Goal: Communication & Community: Share content

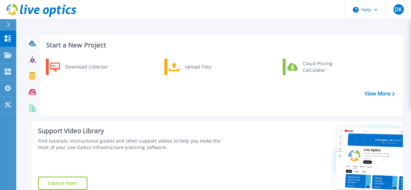
scroll to position [160, 0]
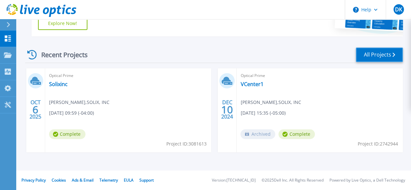
click at [374, 54] on link "All Projects" at bounding box center [379, 54] width 47 height 15
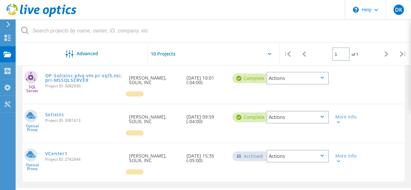
scroll to position [206, 0]
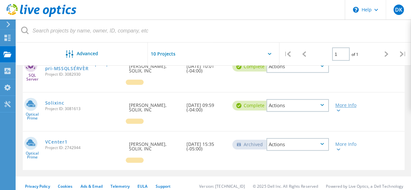
click at [338, 109] on icon at bounding box center [338, 110] width 4 height 2
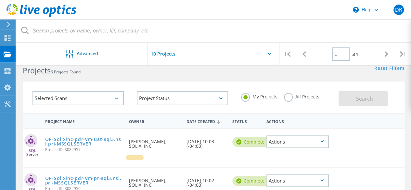
scroll to position [12, 0]
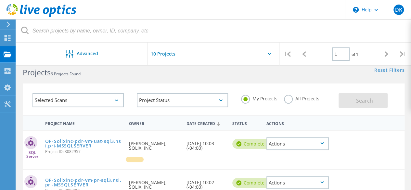
click at [159, 56] on input "text" at bounding box center [180, 54] width 65 height 23
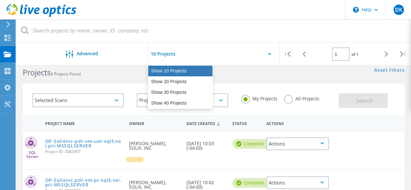
click at [171, 73] on div "Show 10 Projects" at bounding box center [180, 71] width 64 height 11
type input "Show 10 Projects"
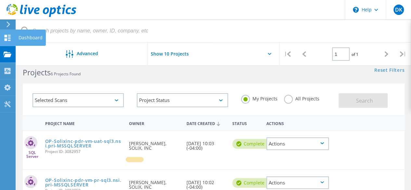
click at [8, 39] on icon at bounding box center [8, 38] width 8 height 6
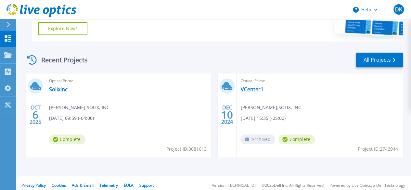
scroll to position [160, 0]
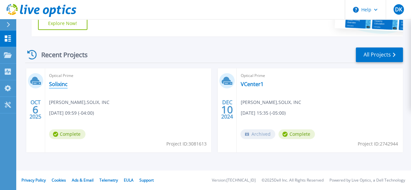
click at [57, 83] on link "Solixinc" at bounding box center [58, 84] width 19 height 6
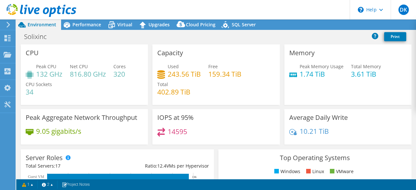
select select "USD"
click at [302, 26] on link "Reports" at bounding box center [305, 25] width 31 height 10
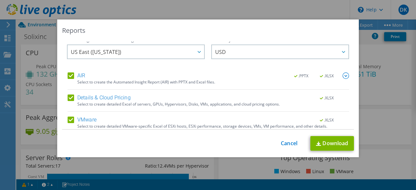
scroll to position [1, 0]
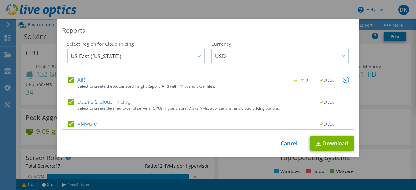
click at [283, 144] on link "Cancel" at bounding box center [289, 143] width 17 height 6
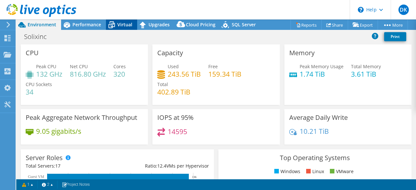
click at [115, 26] on icon at bounding box center [111, 24] width 11 height 11
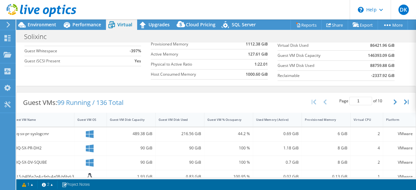
scroll to position [77, 0]
click at [390, 104] on button "button" at bounding box center [395, 102] width 11 height 12
type input "2"
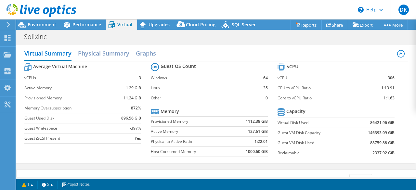
scroll to position [0, 0]
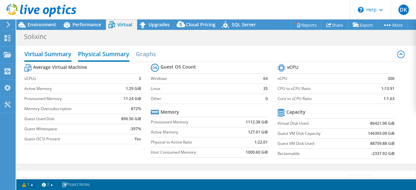
click at [102, 53] on h2 "Physical Summary" at bounding box center [103, 54] width 51 height 14
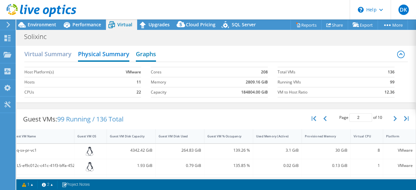
click at [148, 53] on h2 "Graphs" at bounding box center [146, 54] width 20 height 14
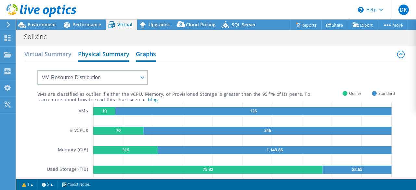
click at [111, 54] on h2 "Physical Summary" at bounding box center [103, 54] width 51 height 14
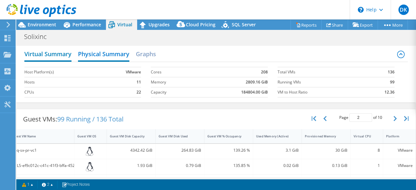
click at [57, 55] on h2 "Virtual Summary" at bounding box center [47, 54] width 47 height 14
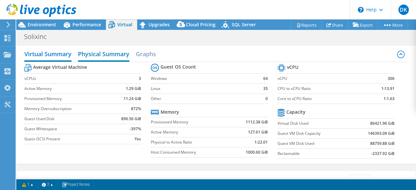
click at [111, 56] on h2 "Physical Summary" at bounding box center [103, 54] width 51 height 14
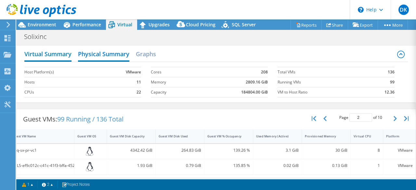
click at [52, 56] on h2 "Virtual Summary" at bounding box center [47, 54] width 47 height 14
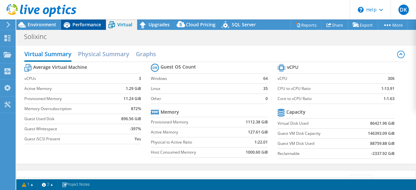
click at [78, 28] on span "Performance" at bounding box center [86, 24] width 29 height 6
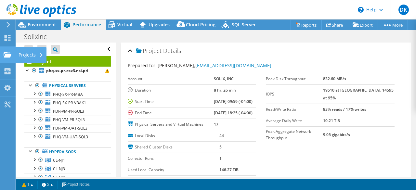
click at [7, 57] on div at bounding box center [8, 55] width 8 height 7
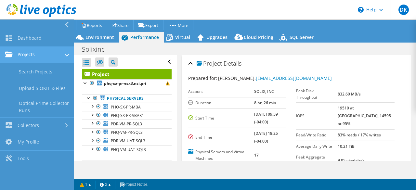
click at [31, 55] on link "Projects" at bounding box center [37, 55] width 74 height 17
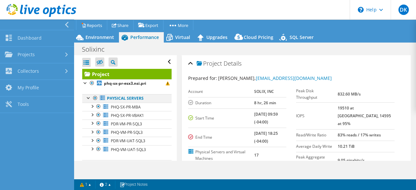
click at [89, 98] on div at bounding box center [88, 97] width 6 height 6
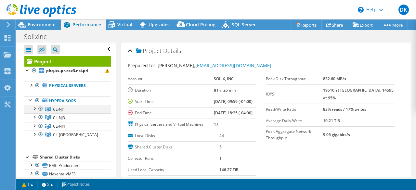
click at [35, 107] on div at bounding box center [34, 108] width 6 height 6
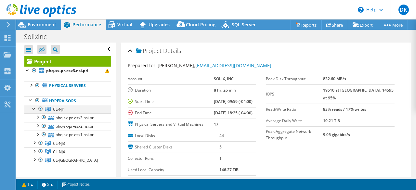
click at [35, 107] on div at bounding box center [34, 108] width 6 height 6
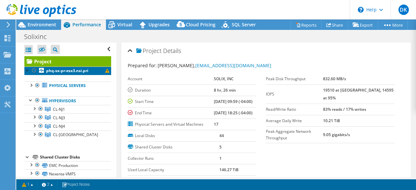
click at [59, 70] on b "phq-sx-pr-esx3.nsi.pri" at bounding box center [67, 71] width 42 height 6
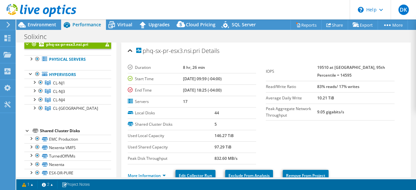
scroll to position [23, 0]
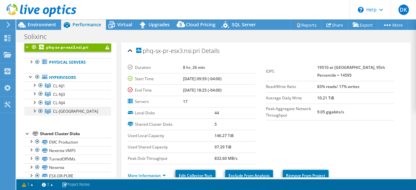
click at [34, 110] on div at bounding box center [34, 110] width 6 height 6
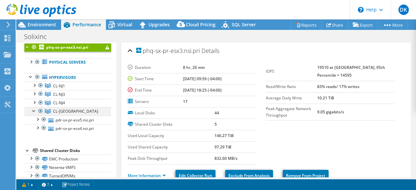
click at [34, 110] on div at bounding box center [34, 110] width 6 height 6
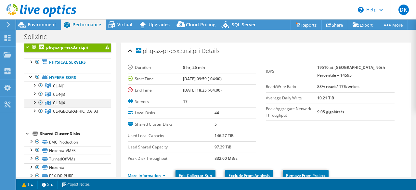
click at [35, 101] on div at bounding box center [34, 102] width 6 height 6
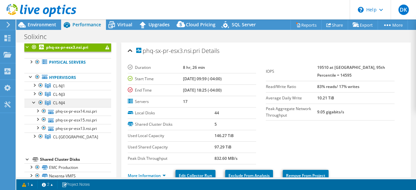
click at [35, 101] on div at bounding box center [34, 102] width 6 height 6
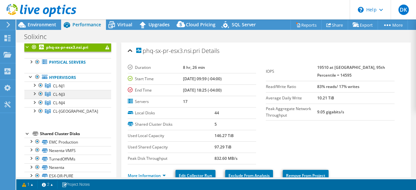
click at [34, 92] on div at bounding box center [34, 93] width 6 height 6
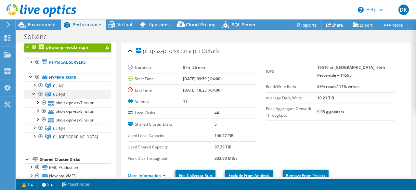
click at [34, 92] on div at bounding box center [34, 93] width 6 height 6
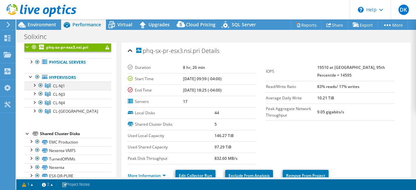
click at [34, 84] on div at bounding box center [34, 85] width 6 height 6
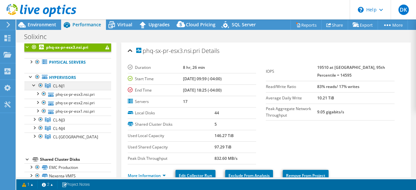
click at [34, 83] on div at bounding box center [34, 85] width 6 height 6
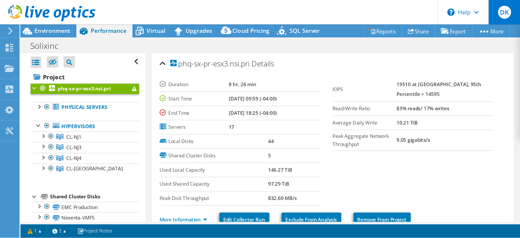
scroll to position [0, 0]
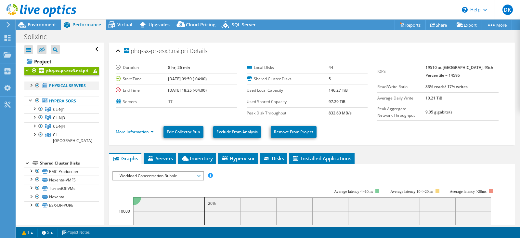
drag, startPoint x: 410, startPoint y: 0, endPoint x: 31, endPoint y: 91, distance: 390.1
click at [31, 88] on div at bounding box center [31, 85] width 6 height 6
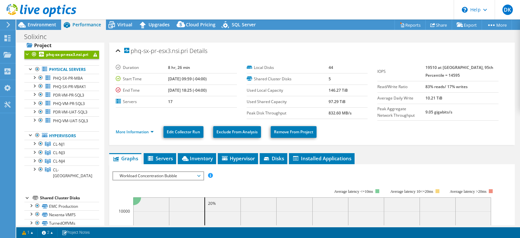
scroll to position [16, 0]
click at [415, 28] on link "Share" at bounding box center [438, 25] width 27 height 10
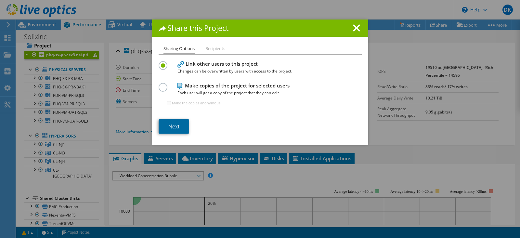
click at [169, 127] on link "Next" at bounding box center [173, 126] width 31 height 14
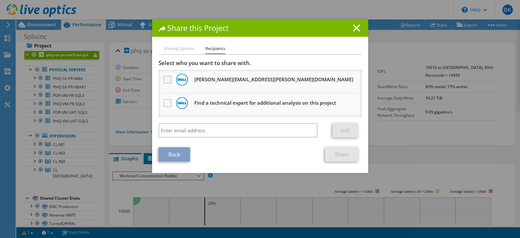
click at [165, 81] on label at bounding box center [167, 80] width 9 height 8
click at [0, 0] on input "checkbox" at bounding box center [0, 0] width 0 height 0
click at [353, 28] on icon at bounding box center [356, 27] width 7 height 7
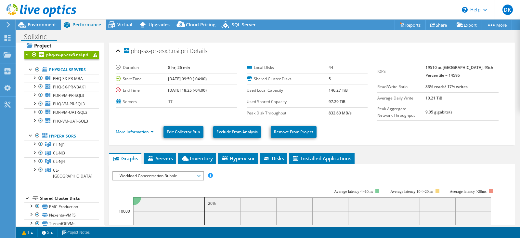
click at [50, 38] on h1 "Solixinc" at bounding box center [39, 36] width 36 height 7
click at [415, 23] on link "Share" at bounding box center [438, 25] width 27 height 10
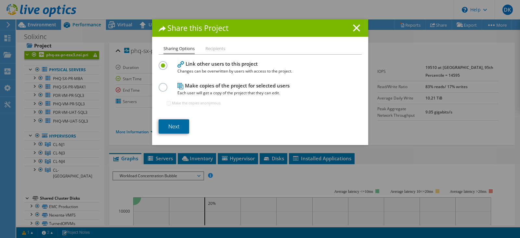
click at [169, 125] on link "Next" at bounding box center [173, 126] width 31 height 14
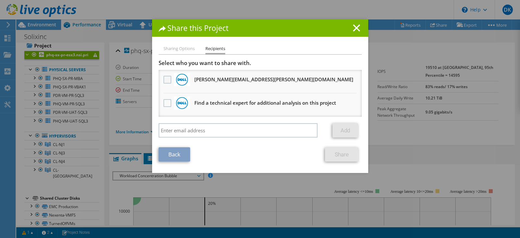
click at [163, 78] on label at bounding box center [167, 80] width 9 height 8
click at [0, 0] on input "checkbox" at bounding box center [0, 0] width 0 height 0
click at [340, 154] on link "Share" at bounding box center [341, 154] width 33 height 14
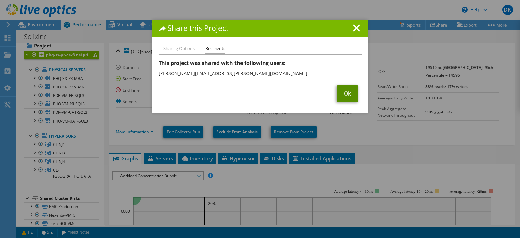
click at [339, 95] on link "Ok" at bounding box center [347, 93] width 22 height 17
